Goal: Task Accomplishment & Management: Complete application form

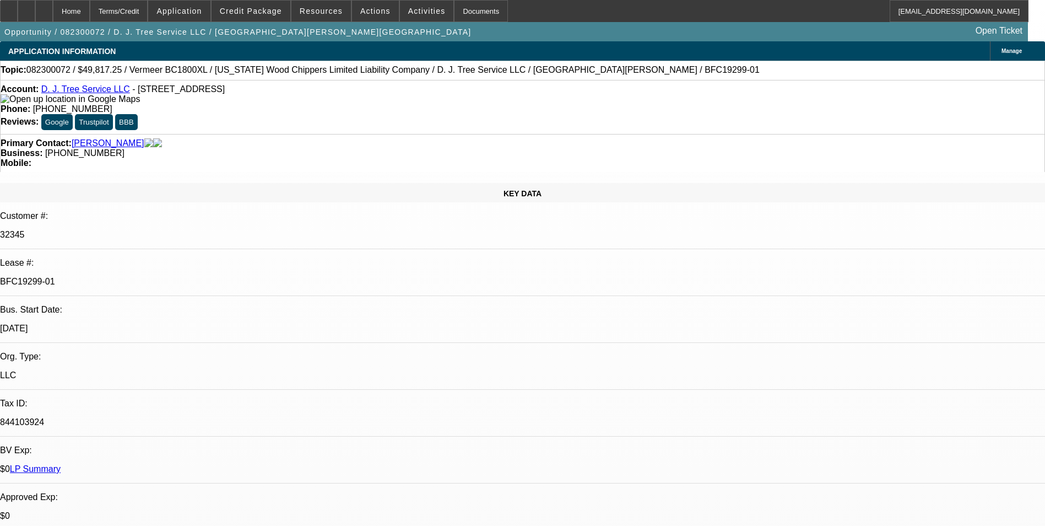
select select "0.1"
select select "0"
select select "0.2"
select select "0"
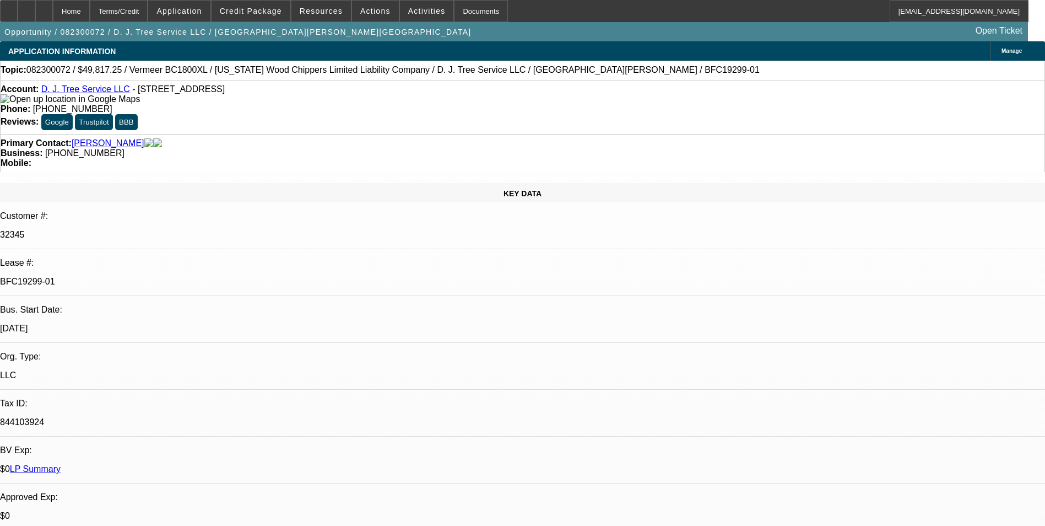
select select "0"
select select "0.2"
select select "0"
select select "0.1"
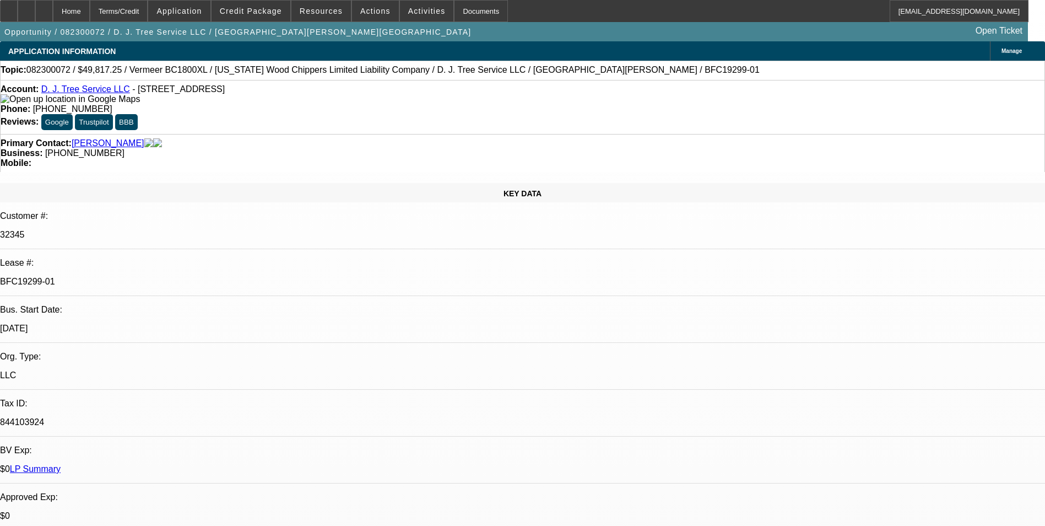
select select "0"
select select "1"
select select "6"
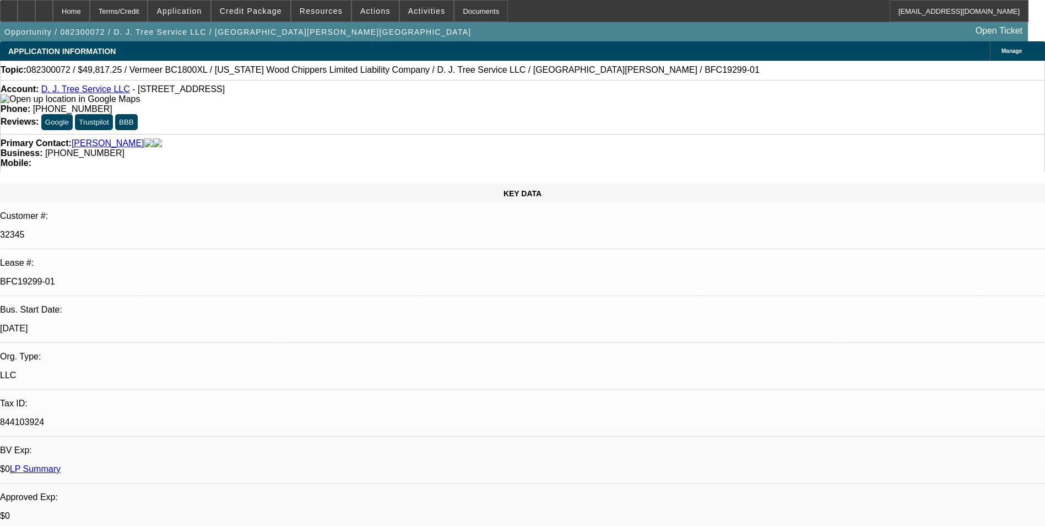
select select "1"
select select "6"
select select "1"
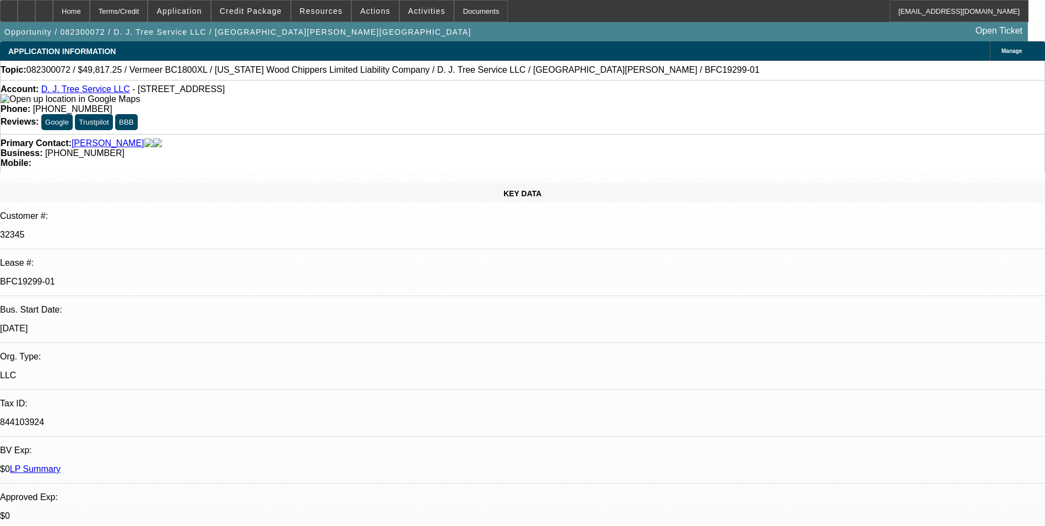
select select "6"
select select "1"
select select "6"
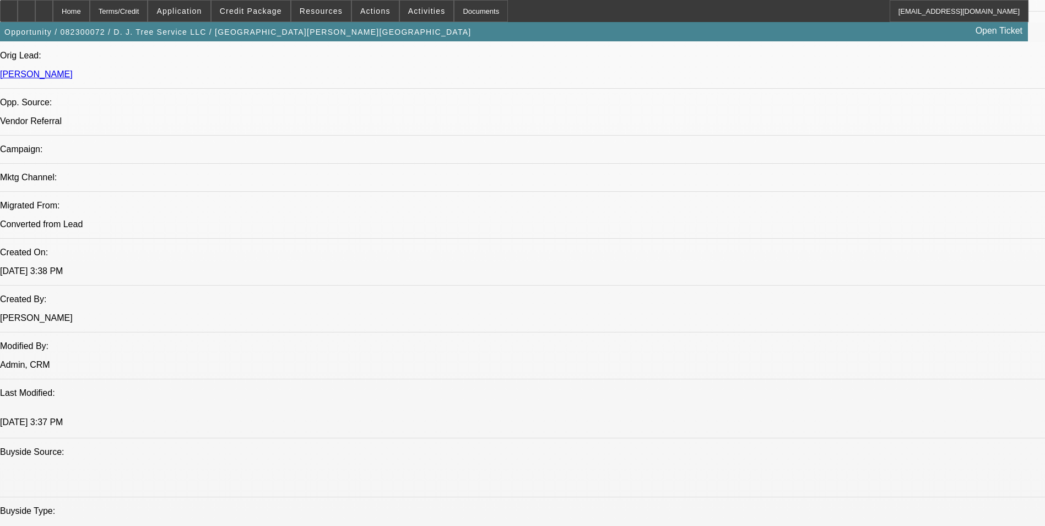
scroll to position [827, 0]
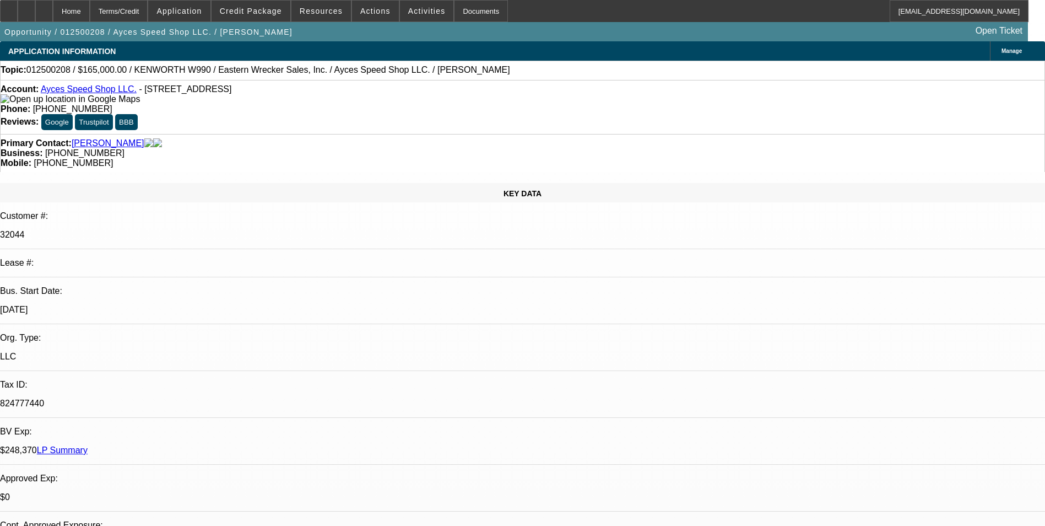
select select "0"
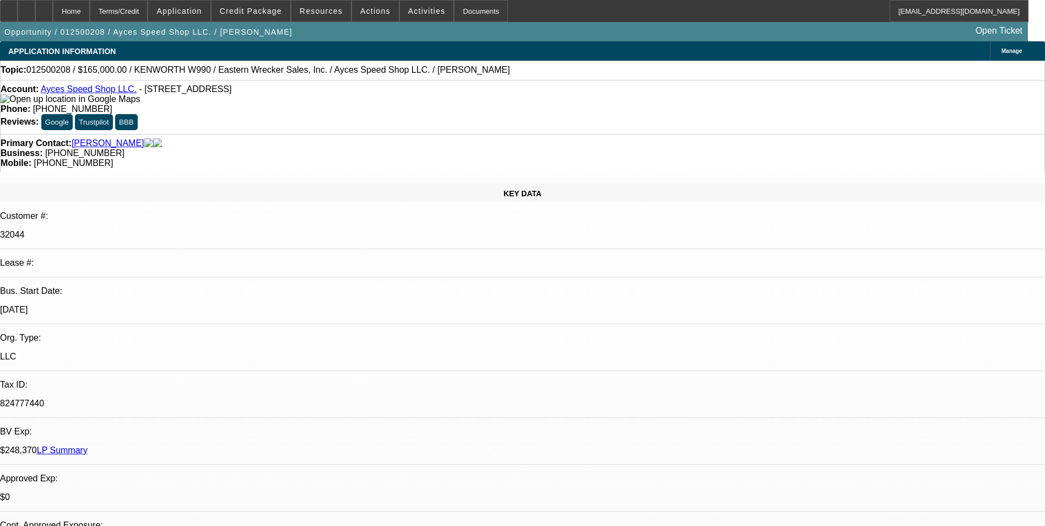
select select "2"
select select "0"
select select "2"
select select "0"
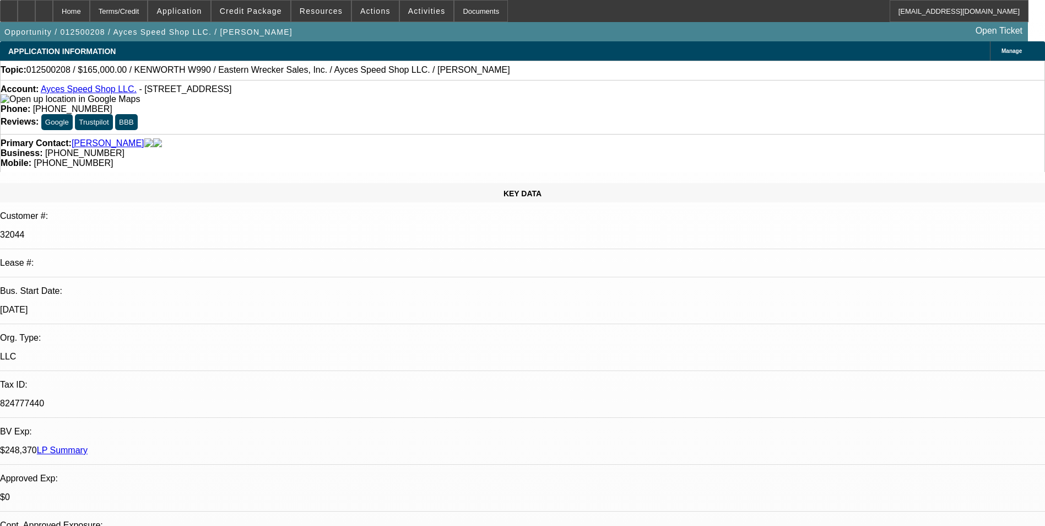
select select "1"
select select "2"
select select "6"
select select "1"
select select "2"
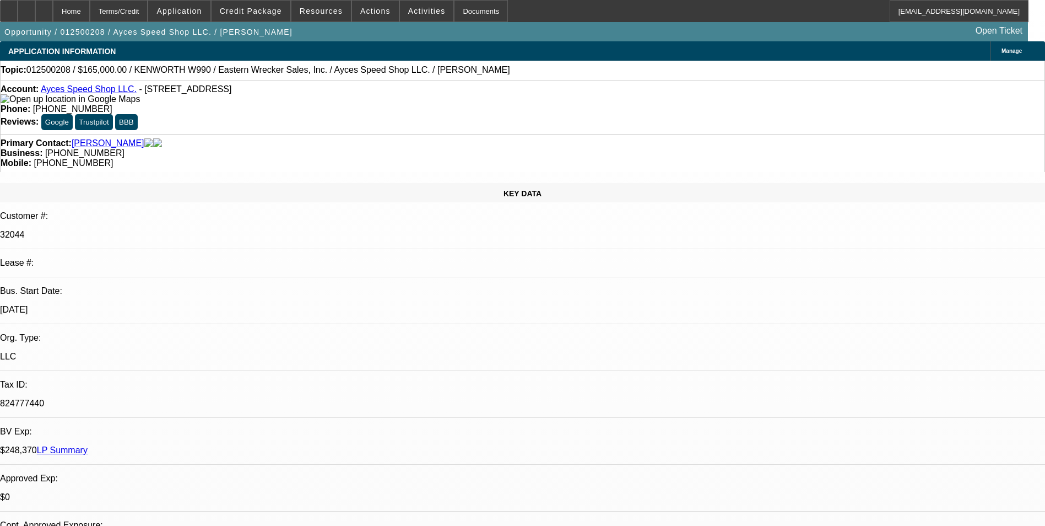
select select "6"
select select "1"
select select "2"
select select "6"
select select "1"
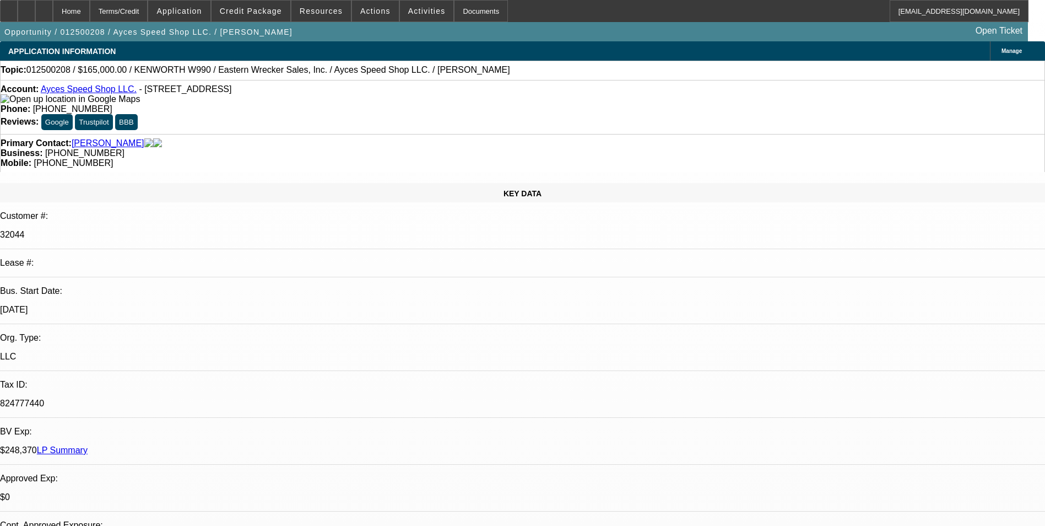
select select "2"
select select "6"
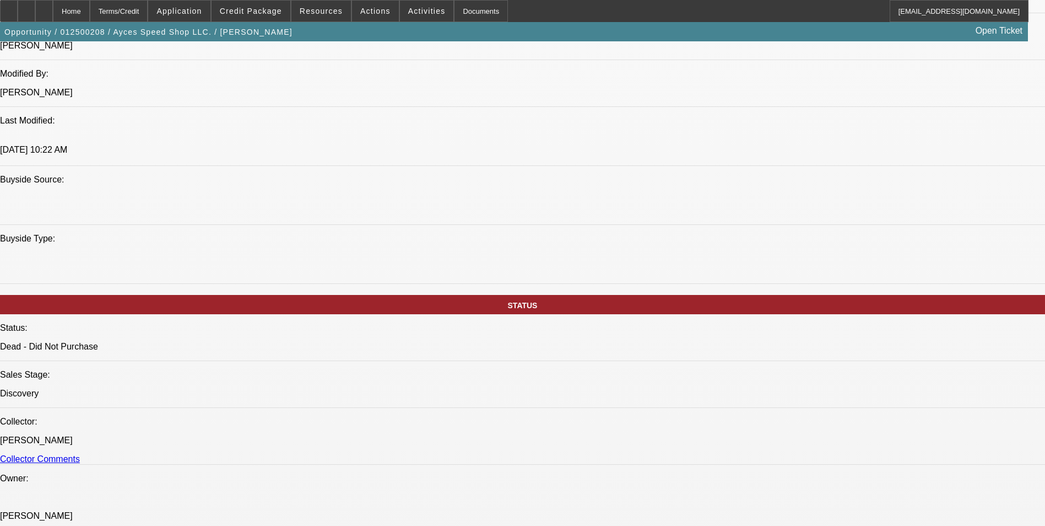
scroll to position [1212, 0]
